Goal: Complete application form

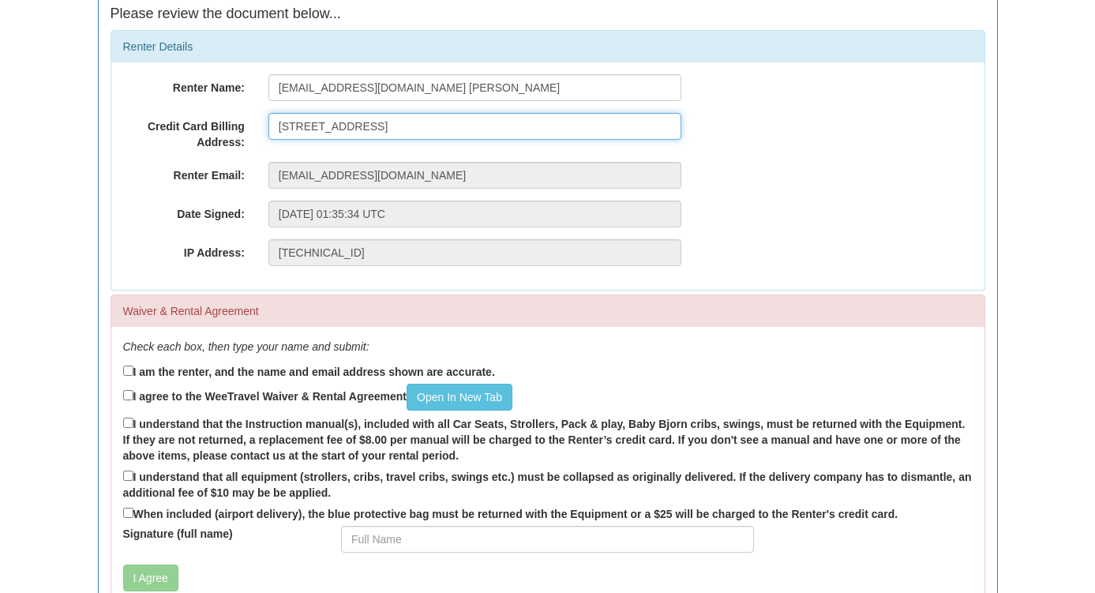
scroll to position [176, 0]
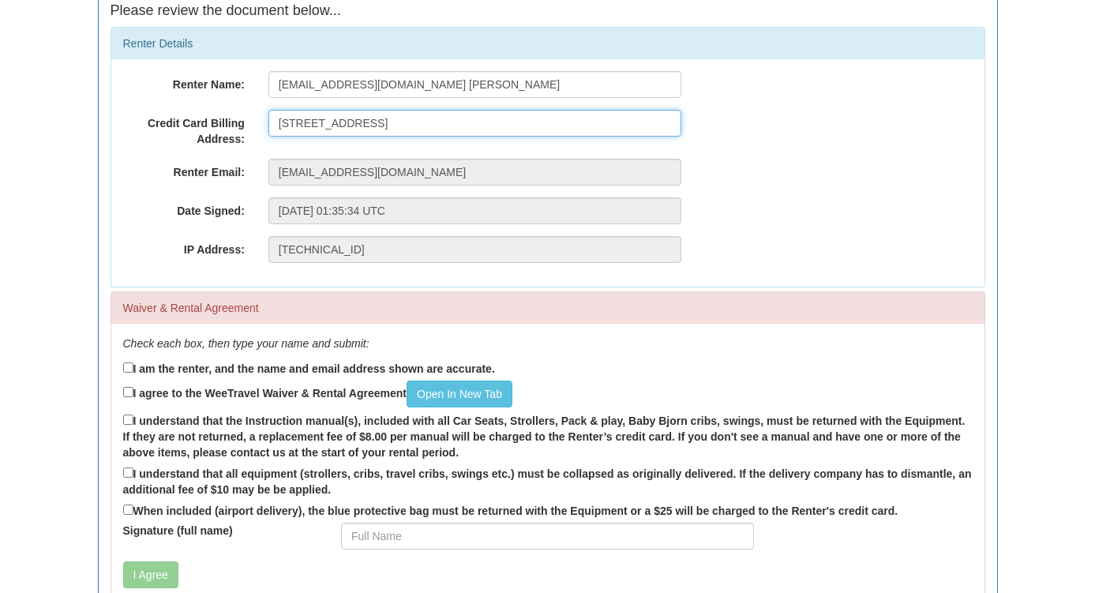
type input "515 Athlone Ave., Ottawa ON, K1Z5M9"
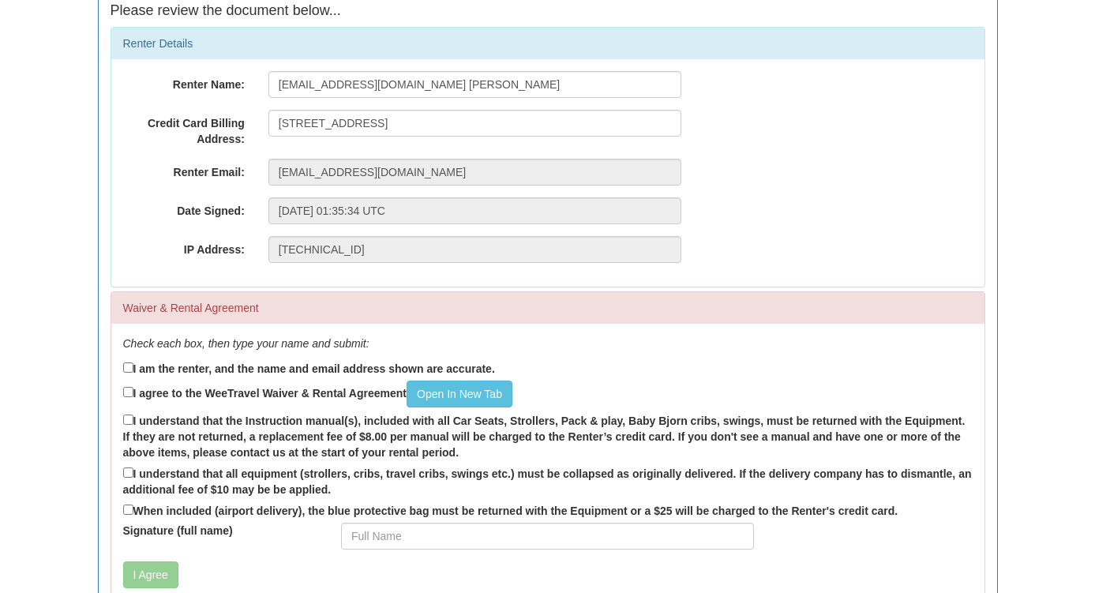
click at [274, 365] on label "I am the renter, and the name and email address shown are accurate." at bounding box center [309, 367] width 372 height 17
click at [133, 365] on input "I am the renter, and the name and email address shown are accurate." at bounding box center [128, 367] width 10 height 10
checkbox input "true"
click at [256, 391] on label "I agree to the WeeTravel Waiver & Rental Agreement Open In New Tab" at bounding box center [317, 393] width 389 height 27
click at [133, 391] on input "I agree to the WeeTravel Waiver & Rental Agreement Open In New Tab" at bounding box center [128, 392] width 10 height 10
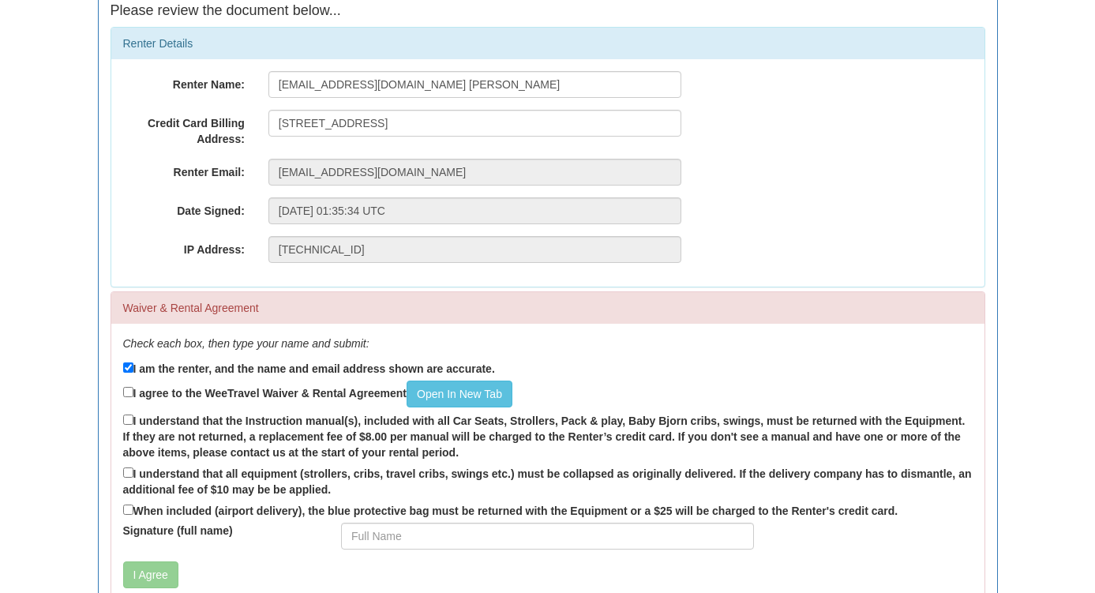
checkbox input "true"
click at [243, 415] on label "I understand that the Instruction manual(s), included with all Car Seats, Strol…" at bounding box center [547, 435] width 849 height 49
click at [133, 415] on input "I understand that the Instruction manual(s), included with all Car Seats, Strol…" at bounding box center [128, 419] width 10 height 10
checkbox input "true"
click at [229, 467] on label "I understand that all equipment (strollers, cribs, travel cribs, swings etc.) m…" at bounding box center [547, 480] width 849 height 33
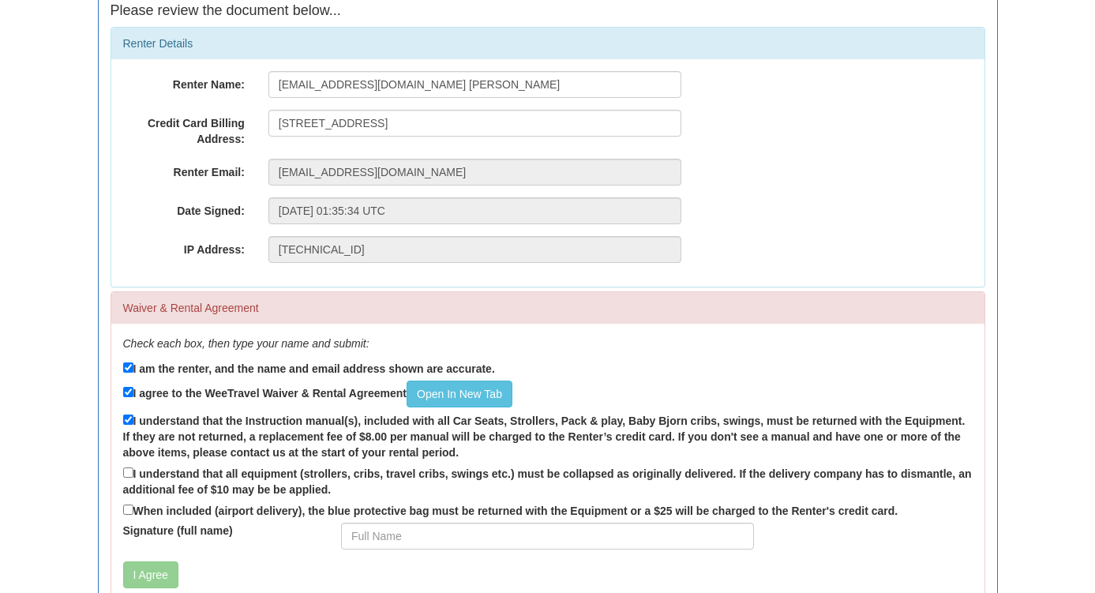
click at [133, 467] on input "I understand that all equipment (strollers, cribs, travel cribs, swings etc.) m…" at bounding box center [128, 472] width 10 height 10
checkbox input "true"
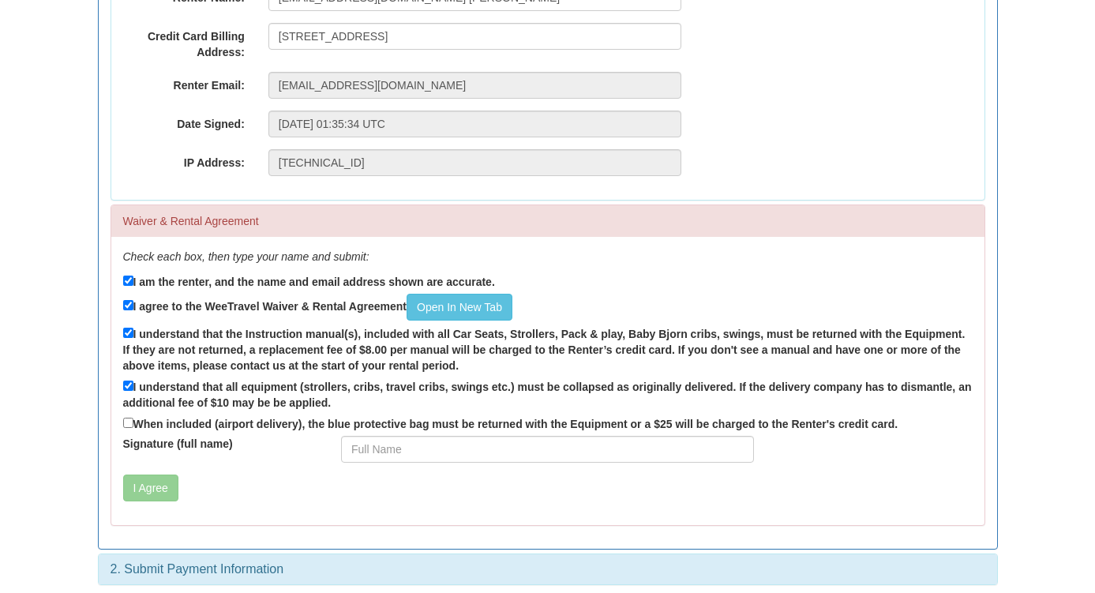
scroll to position [262, 0]
click at [207, 421] on label "When included (airport delivery), the blue protective bag must be returned with…" at bounding box center [510, 423] width 775 height 17
click at [133, 421] on input "When included (airport delivery), the blue protective bag must be returned with…" at bounding box center [128, 423] width 10 height 10
checkbox input "true"
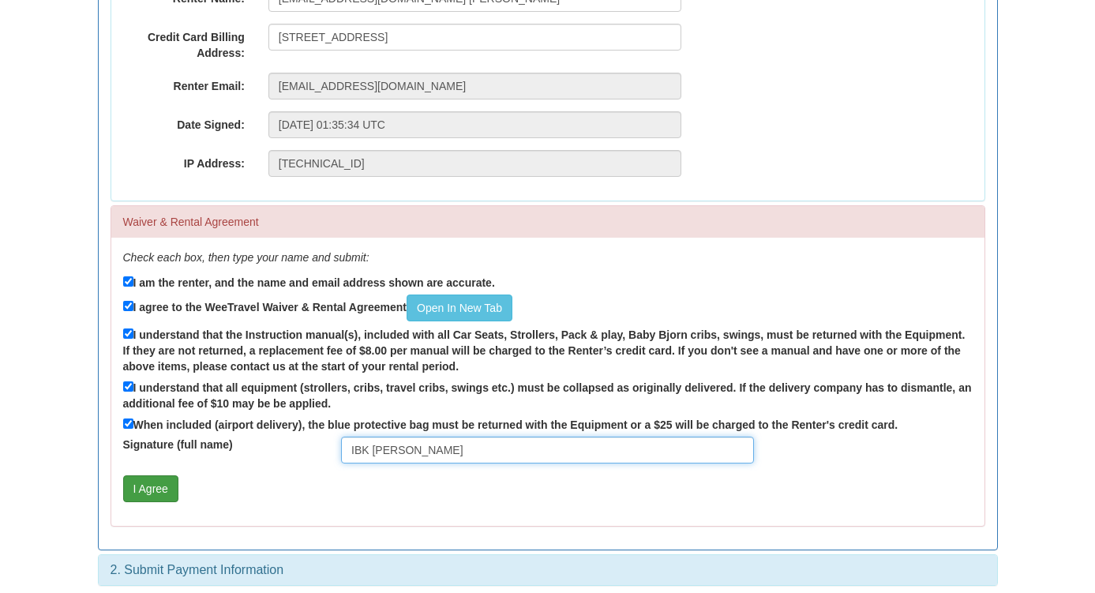
type input "IBK Ajila"
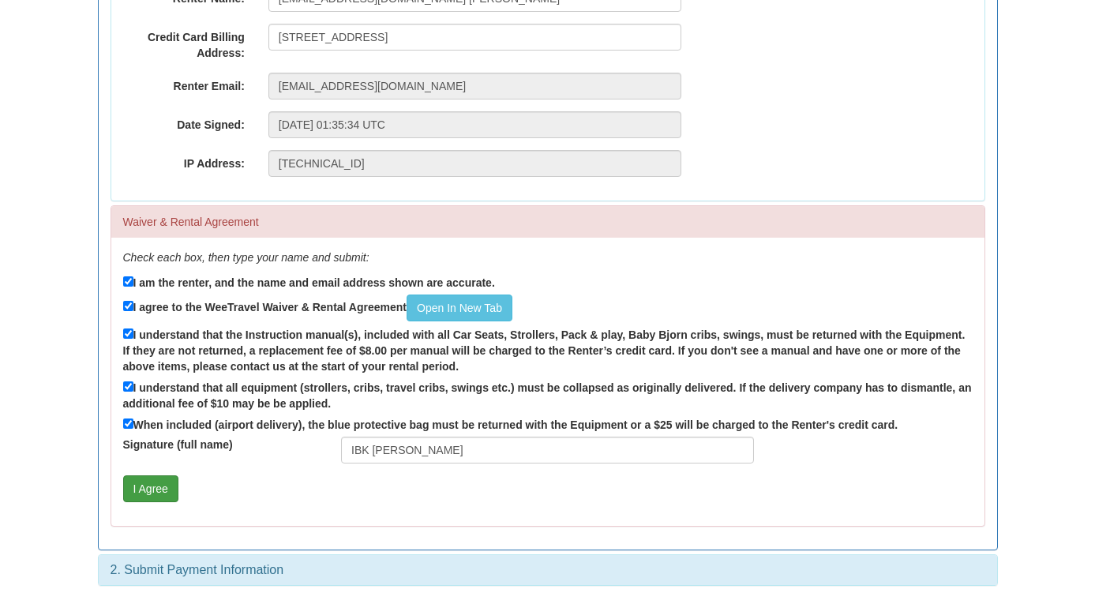
click at [158, 476] on button "I Agree" at bounding box center [150, 488] width 55 height 27
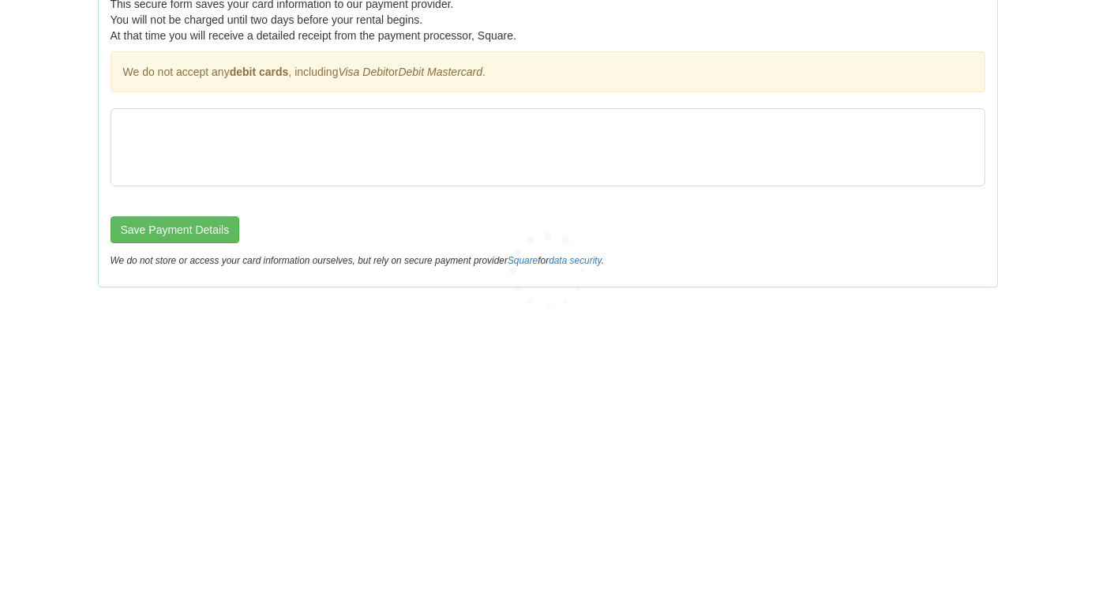
scroll to position [0, 0]
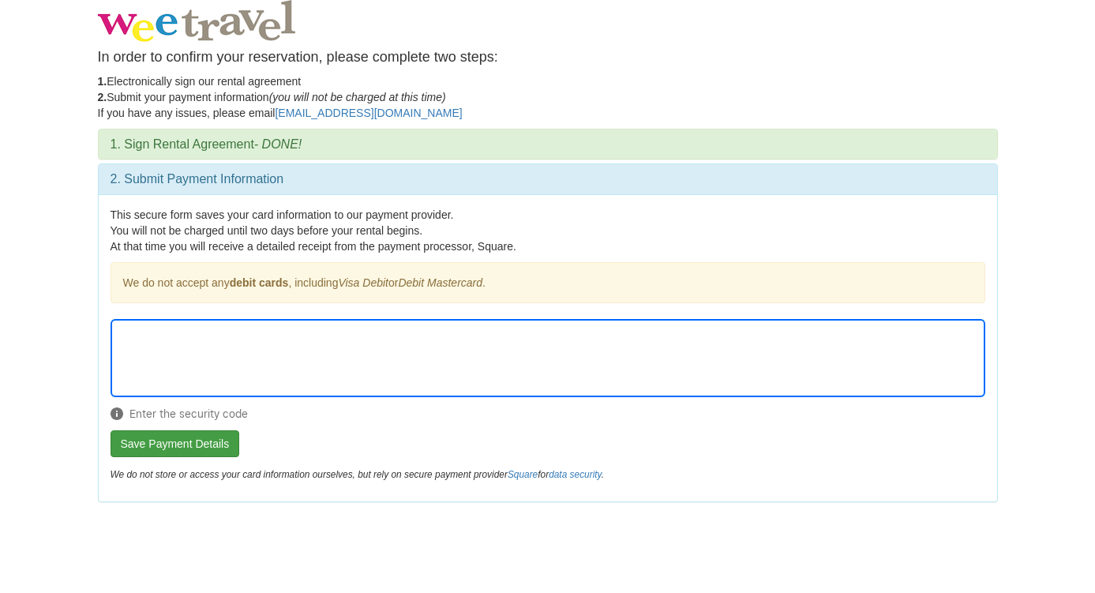
click at [206, 443] on button "Save Payment Details" at bounding box center [174, 443] width 129 height 27
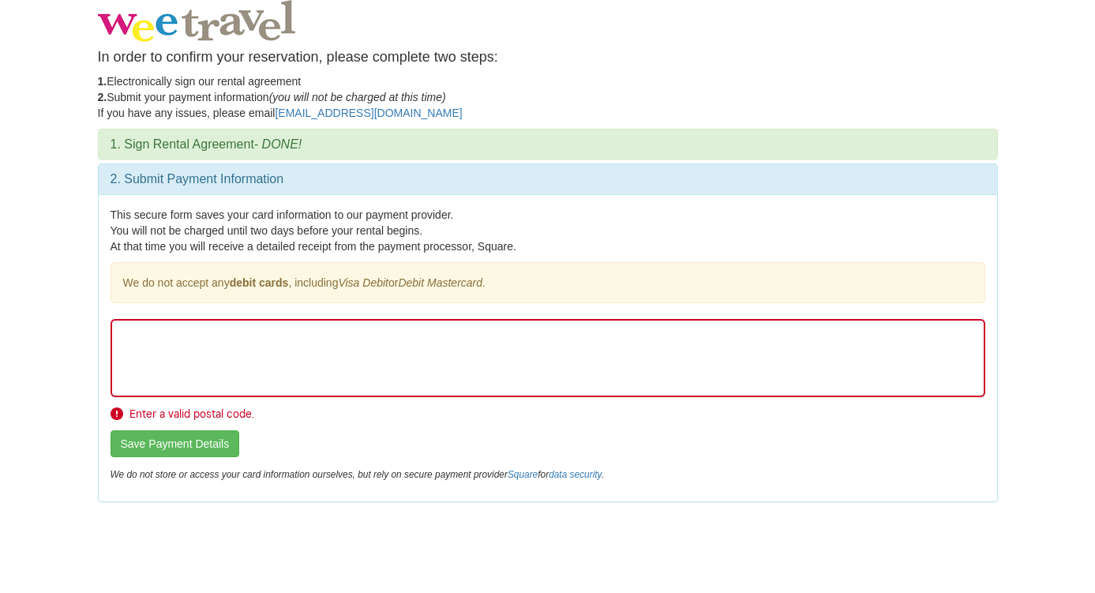
click at [827, 309] on div "This secure form saves your card information to our payment provider. You will …" at bounding box center [548, 347] width 898 height 307
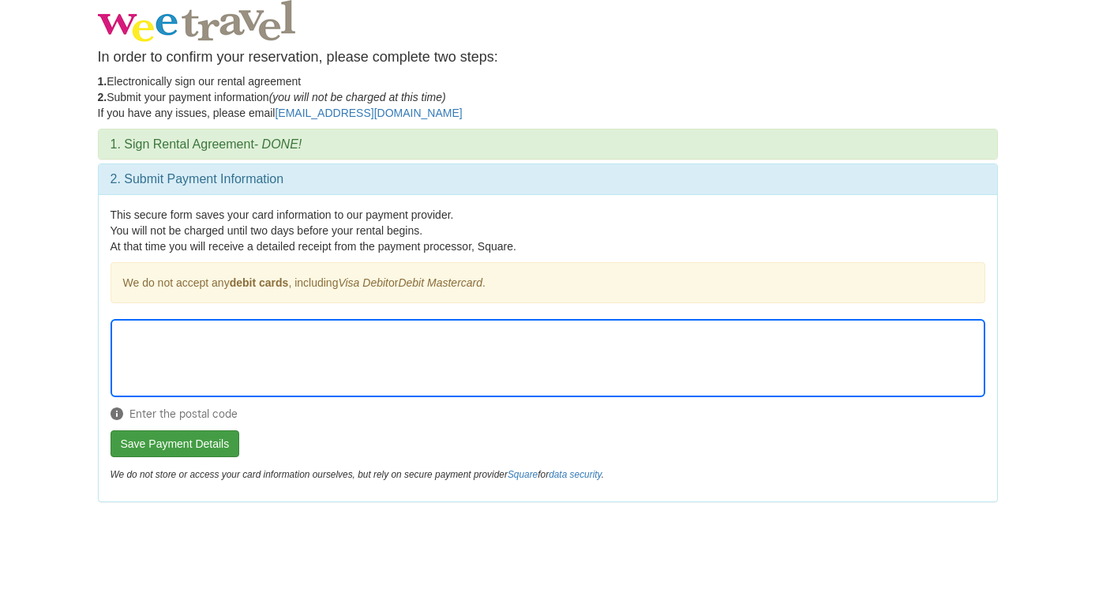
click at [188, 440] on button "Save Payment Details" at bounding box center [174, 443] width 129 height 27
